Goal: Task Accomplishment & Management: Manage account settings

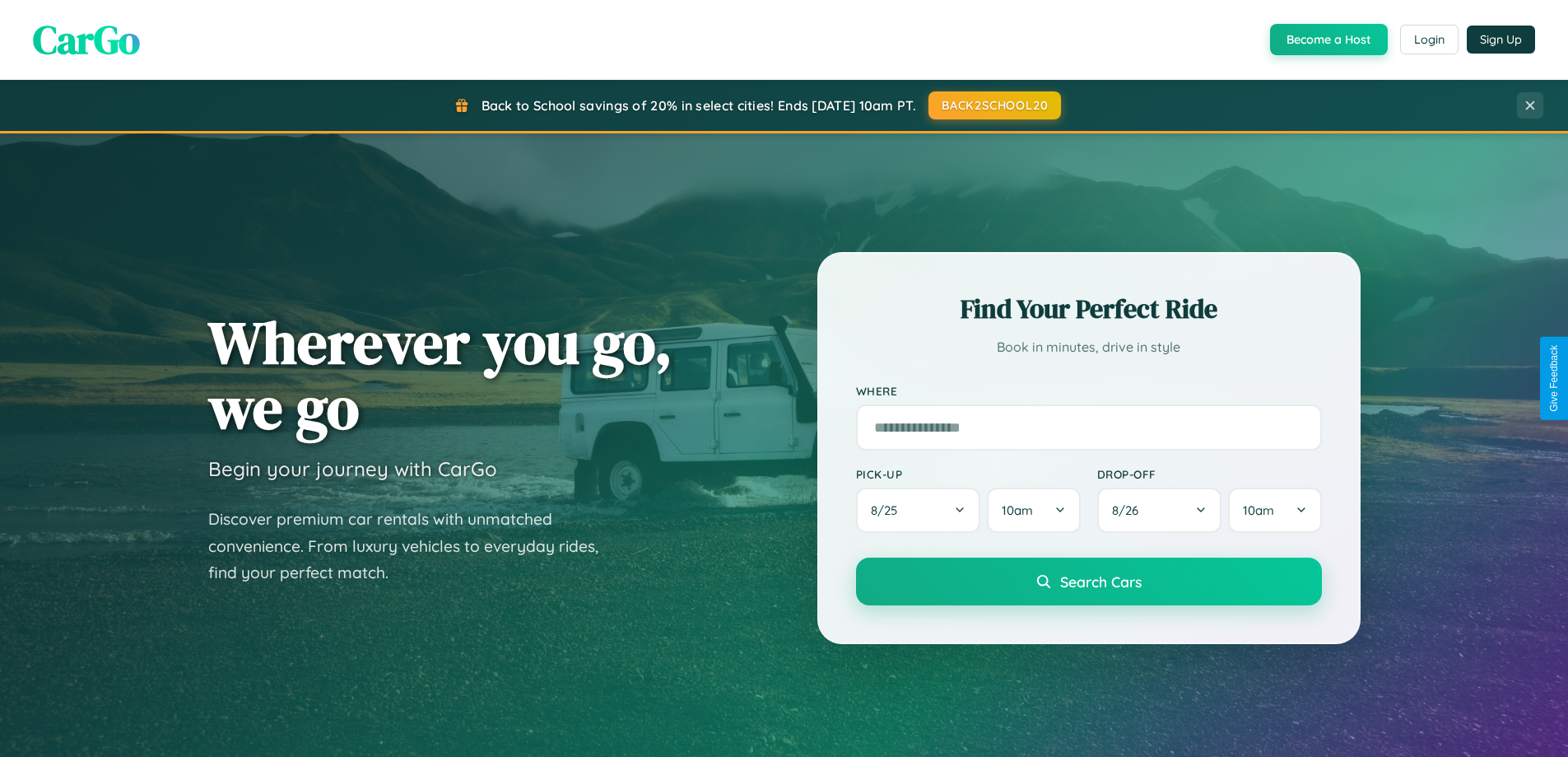
scroll to position [710, 0]
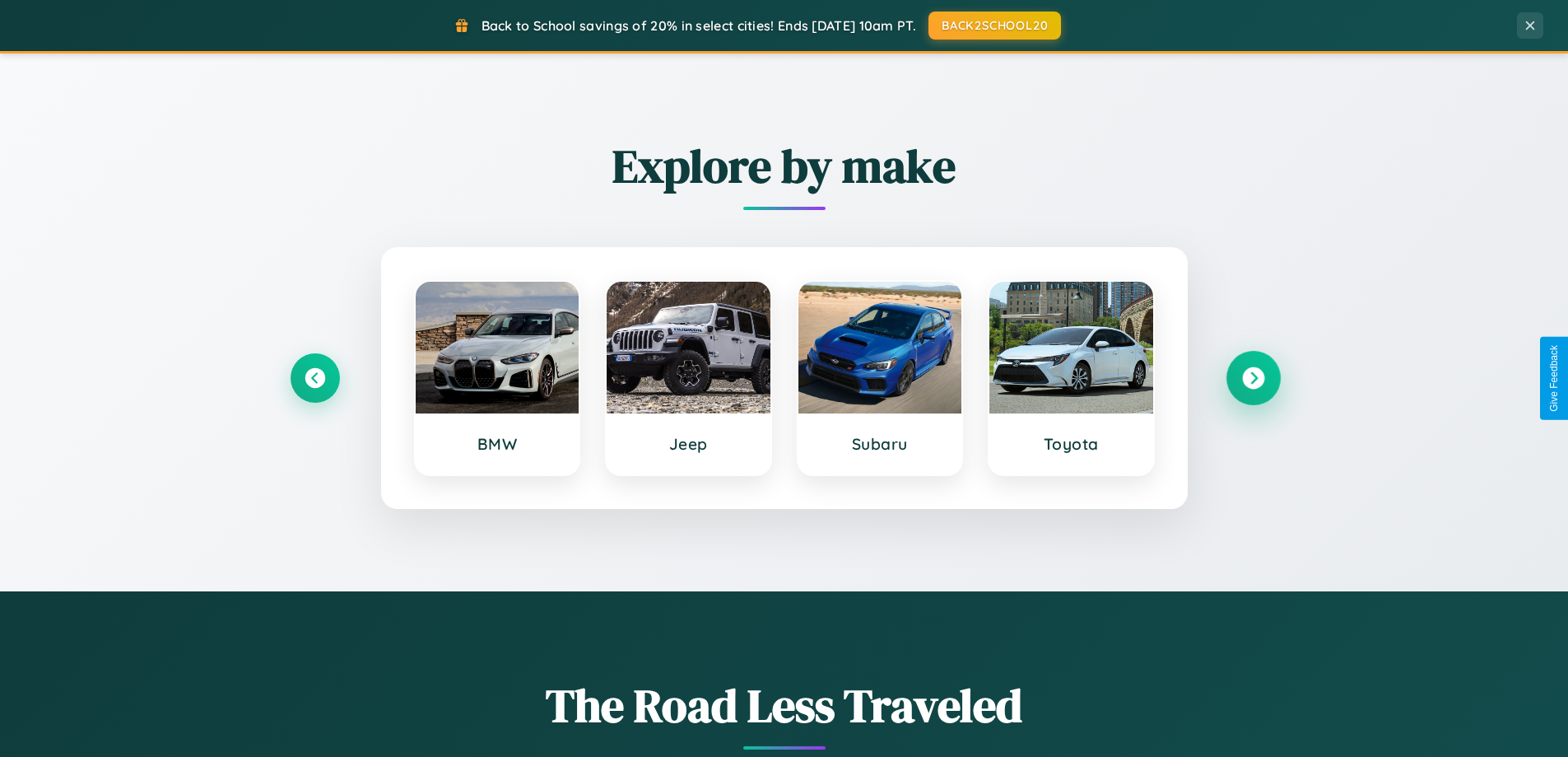
click at [1253, 378] on icon at bounding box center [1253, 378] width 22 height 22
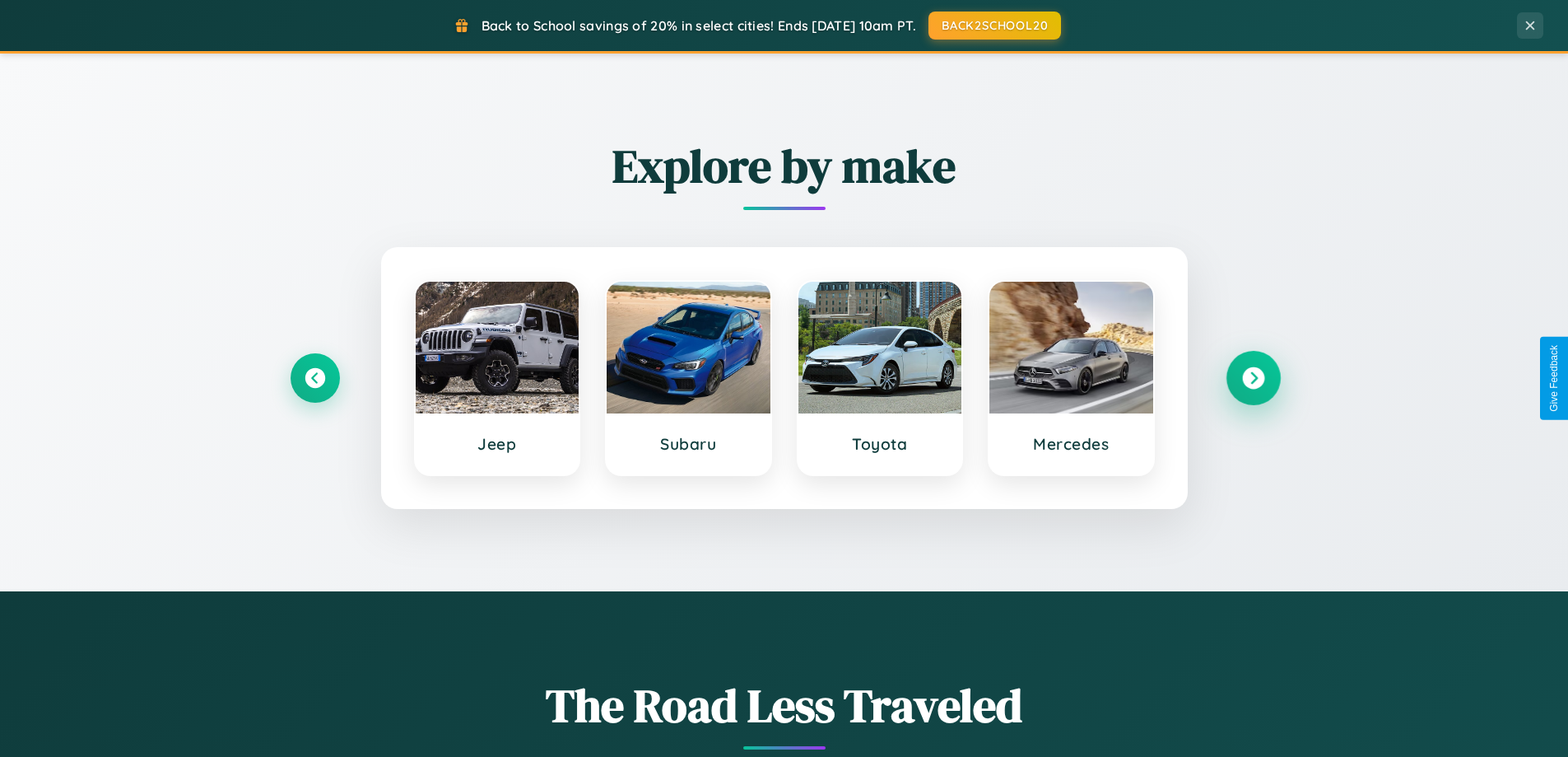
click at [1253, 378] on icon at bounding box center [1253, 378] width 22 height 22
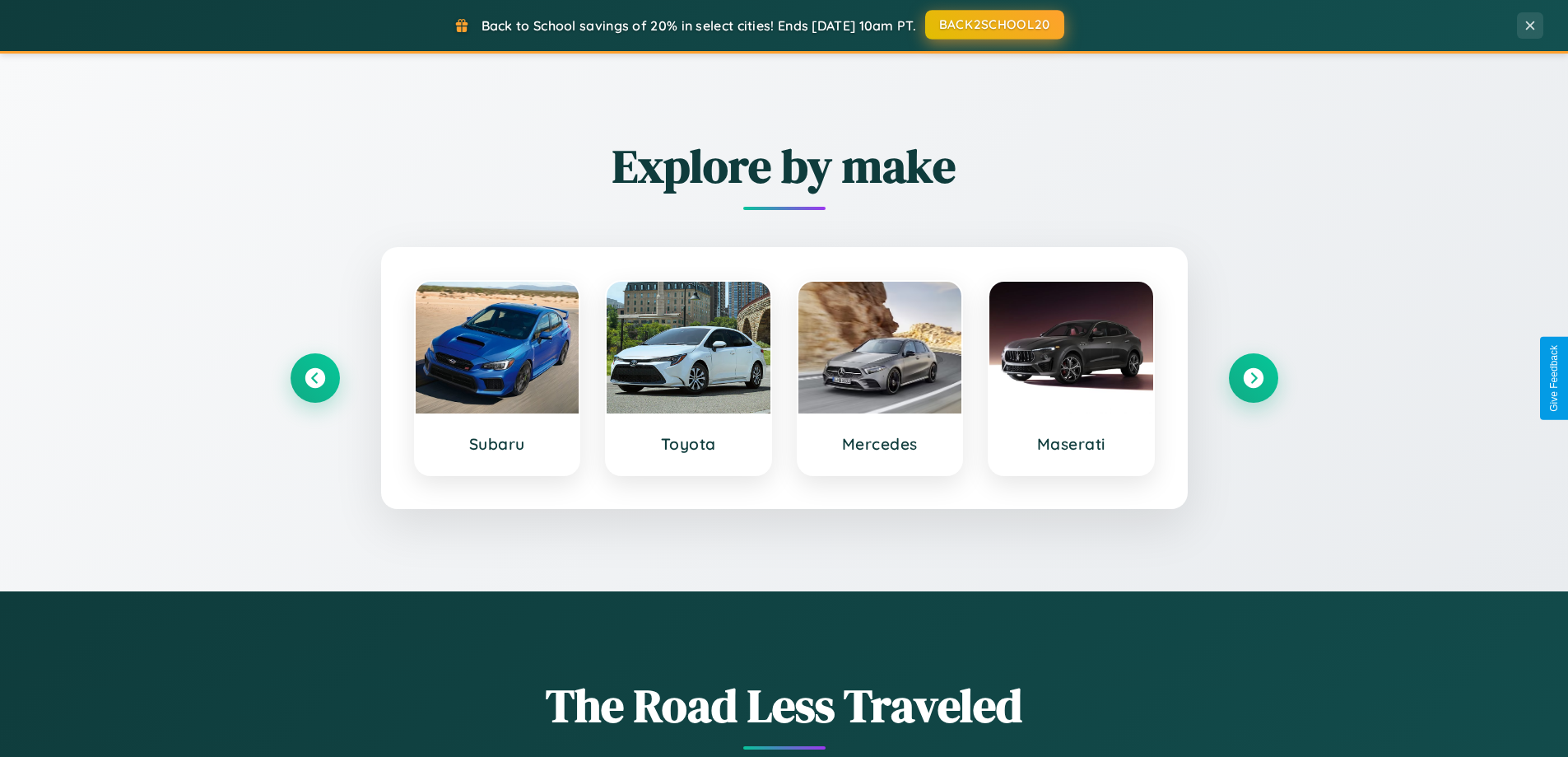
click at [994, 25] on button "BACK2SCHOOL20" at bounding box center [995, 24] width 139 height 29
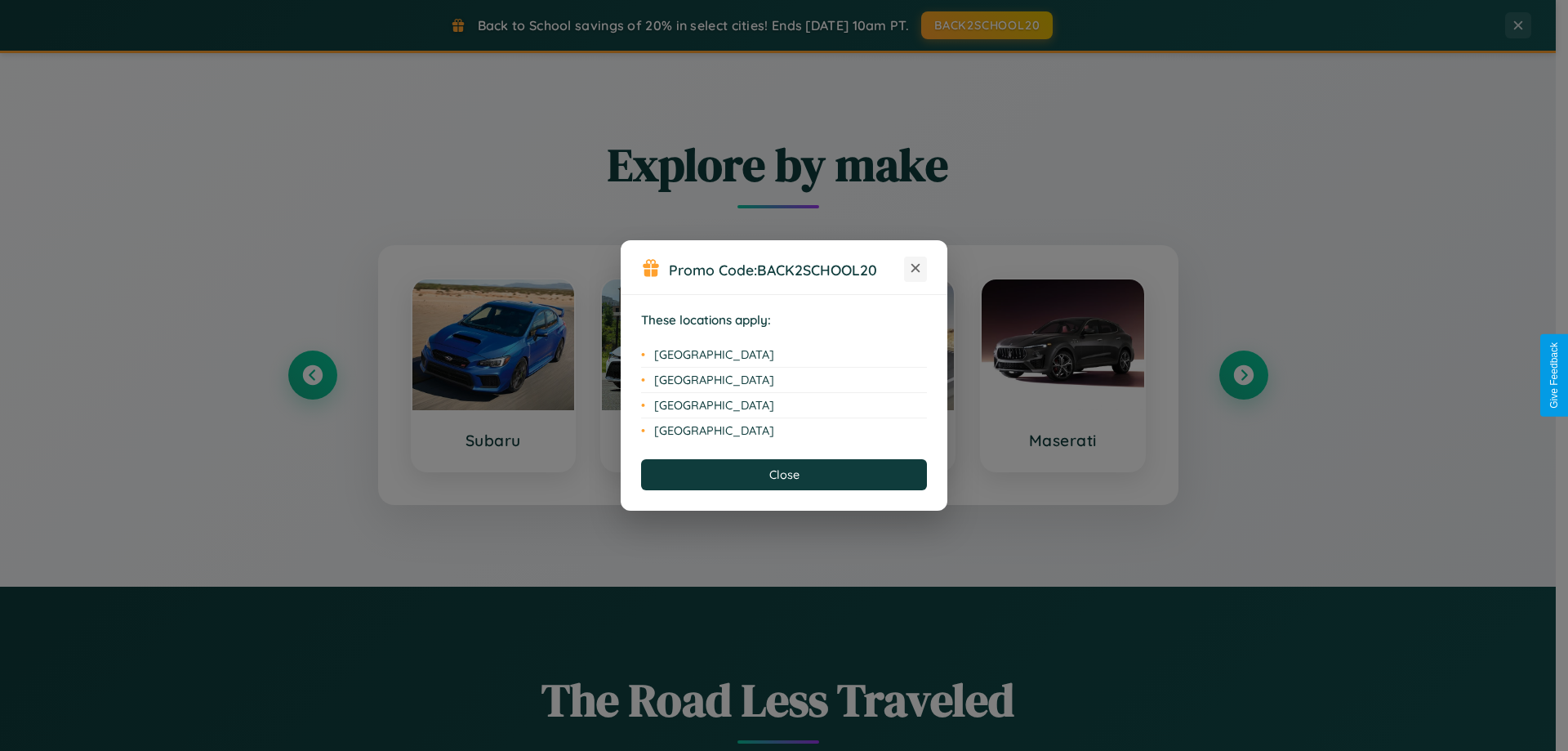
click at [915, 269] on icon at bounding box center [916, 268] width 9 height 9
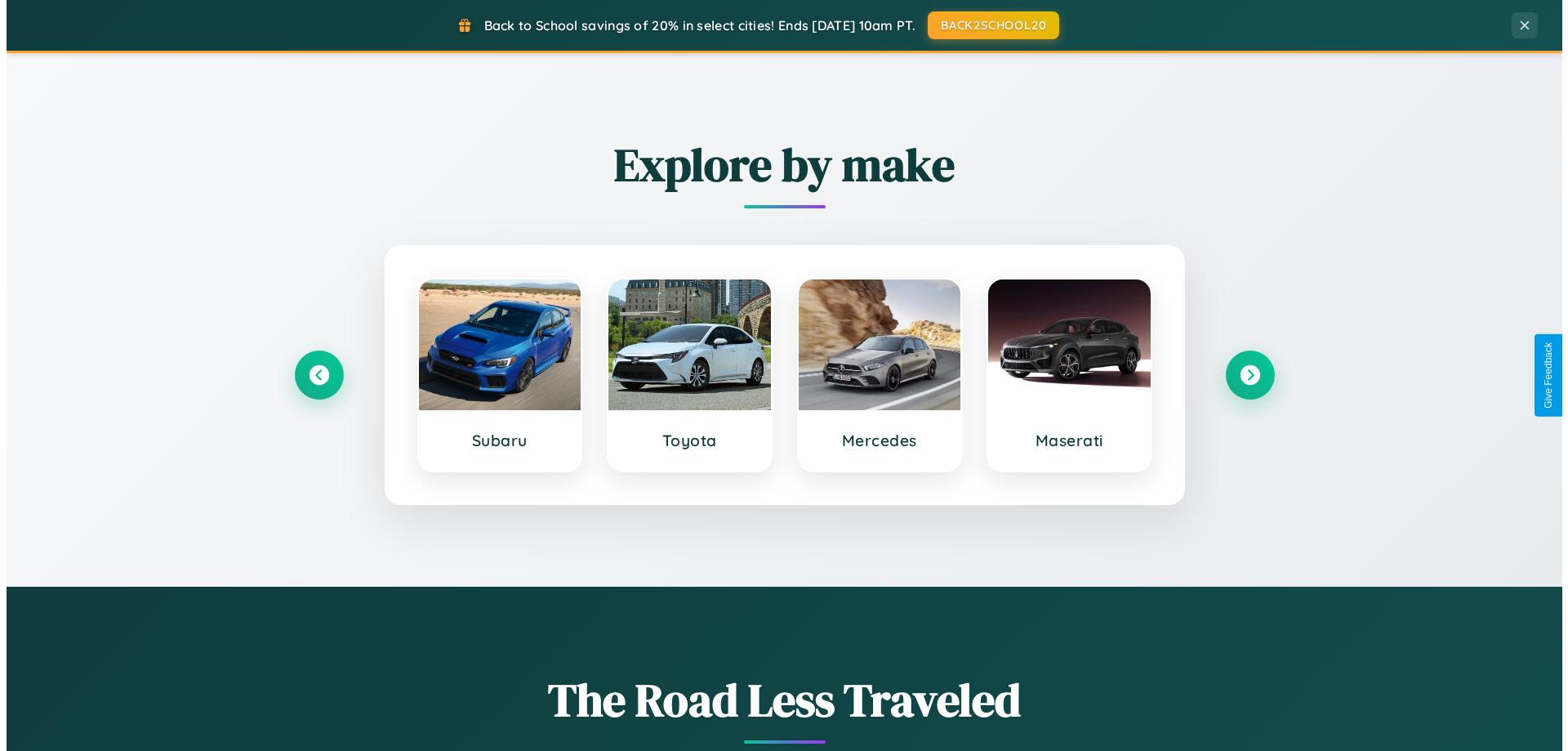
scroll to position [0, 0]
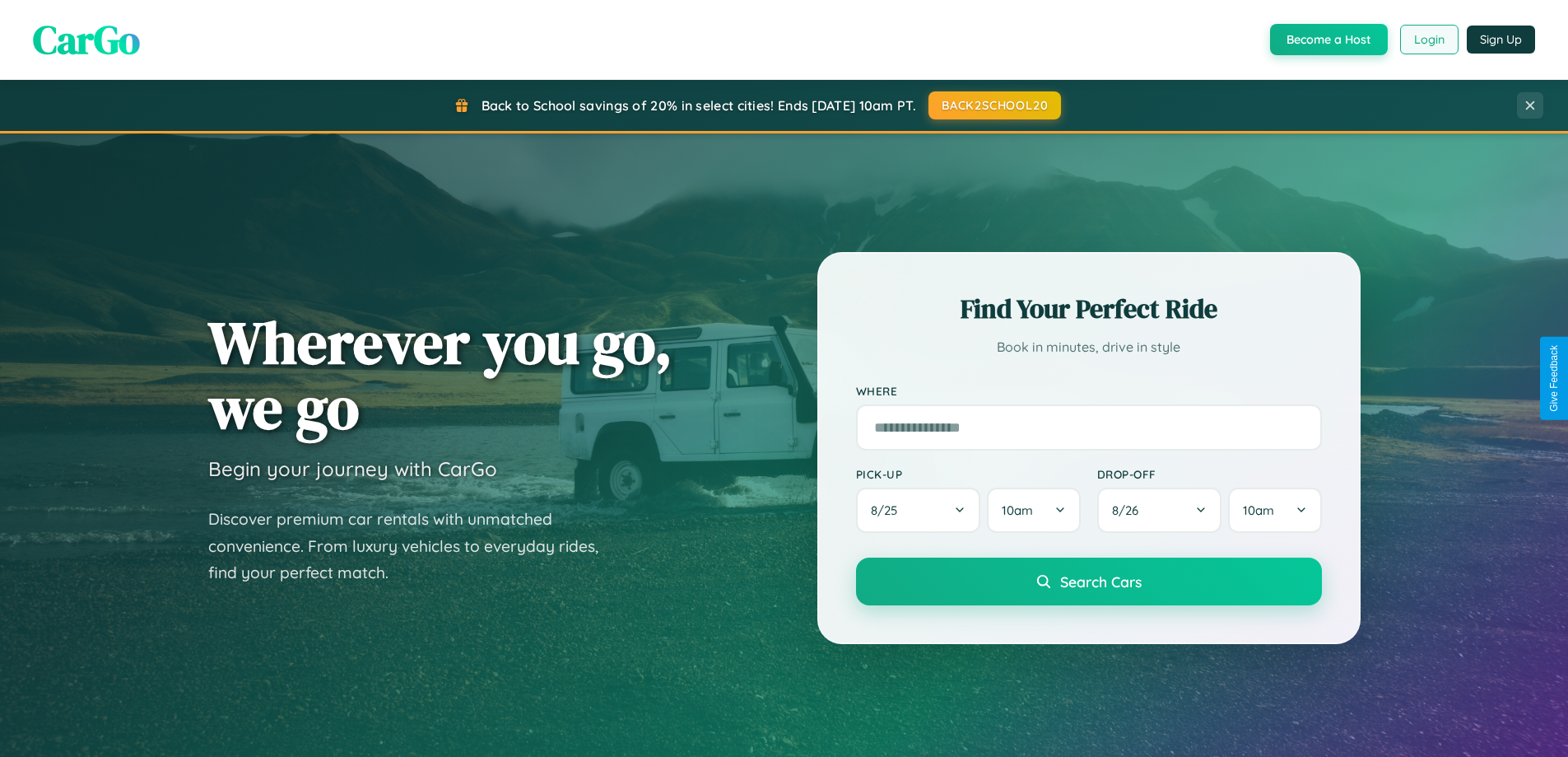
click at [1429, 40] on button "Login" at bounding box center [1430, 39] width 59 height 29
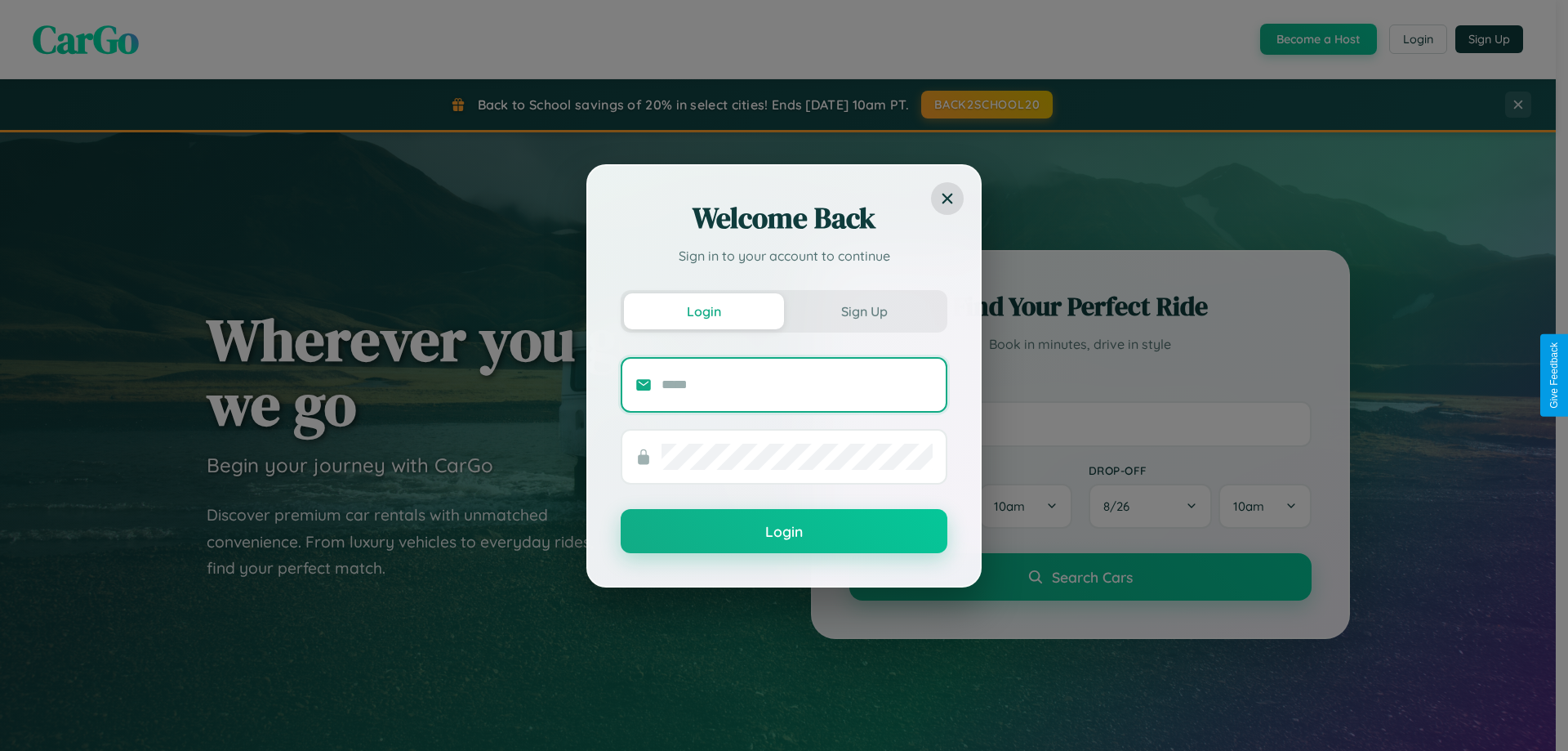
click at [798, 384] on input "text" at bounding box center [797, 385] width 271 height 26
type input "**********"
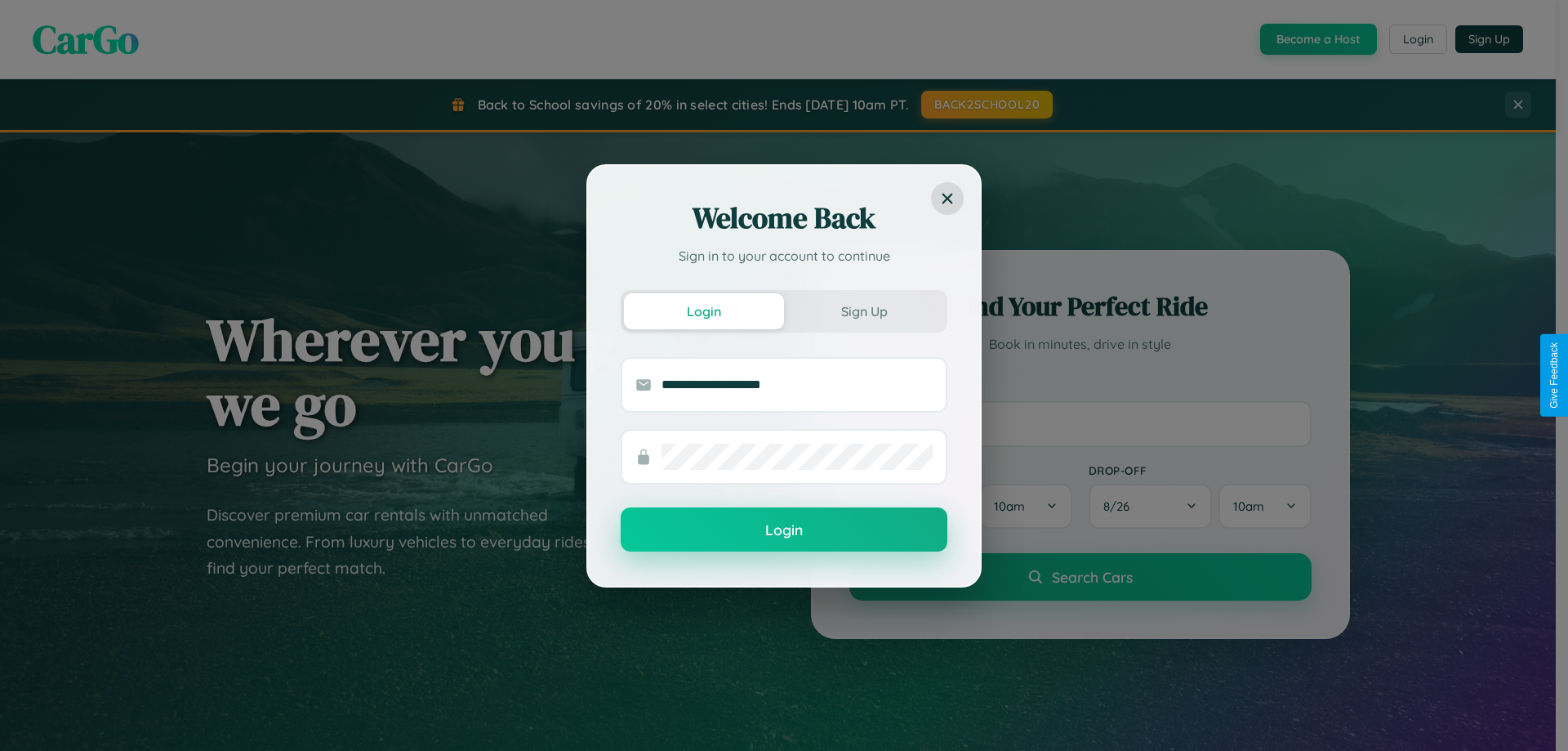
click at [784, 530] on button "Login" at bounding box center [784, 529] width 327 height 44
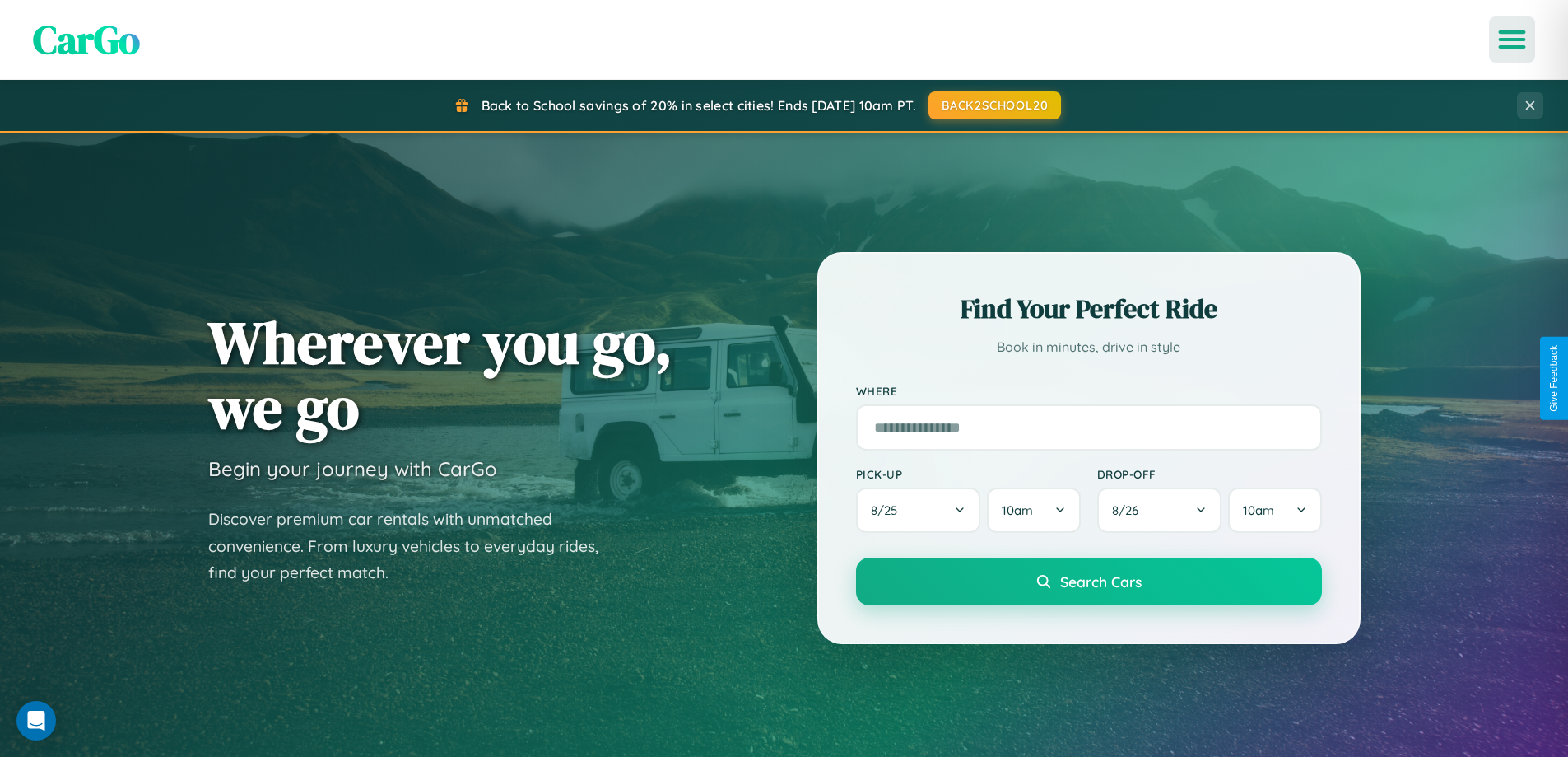
click at [1512, 40] on icon "Open menu" at bounding box center [1512, 39] width 24 height 15
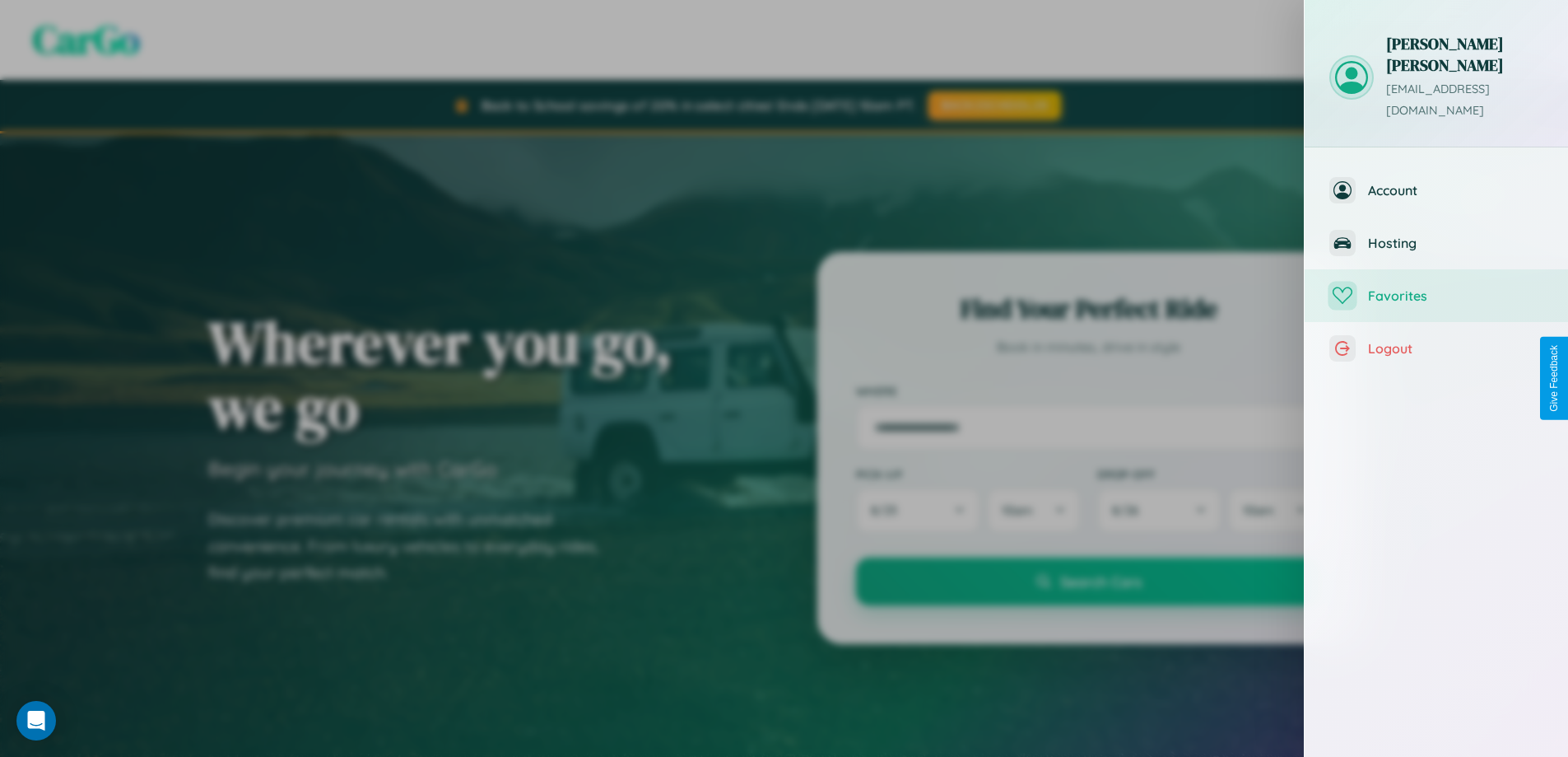
click at [1437, 287] on span "Favorites" at bounding box center [1456, 295] width 176 height 17
